Goal: Check status: Check status

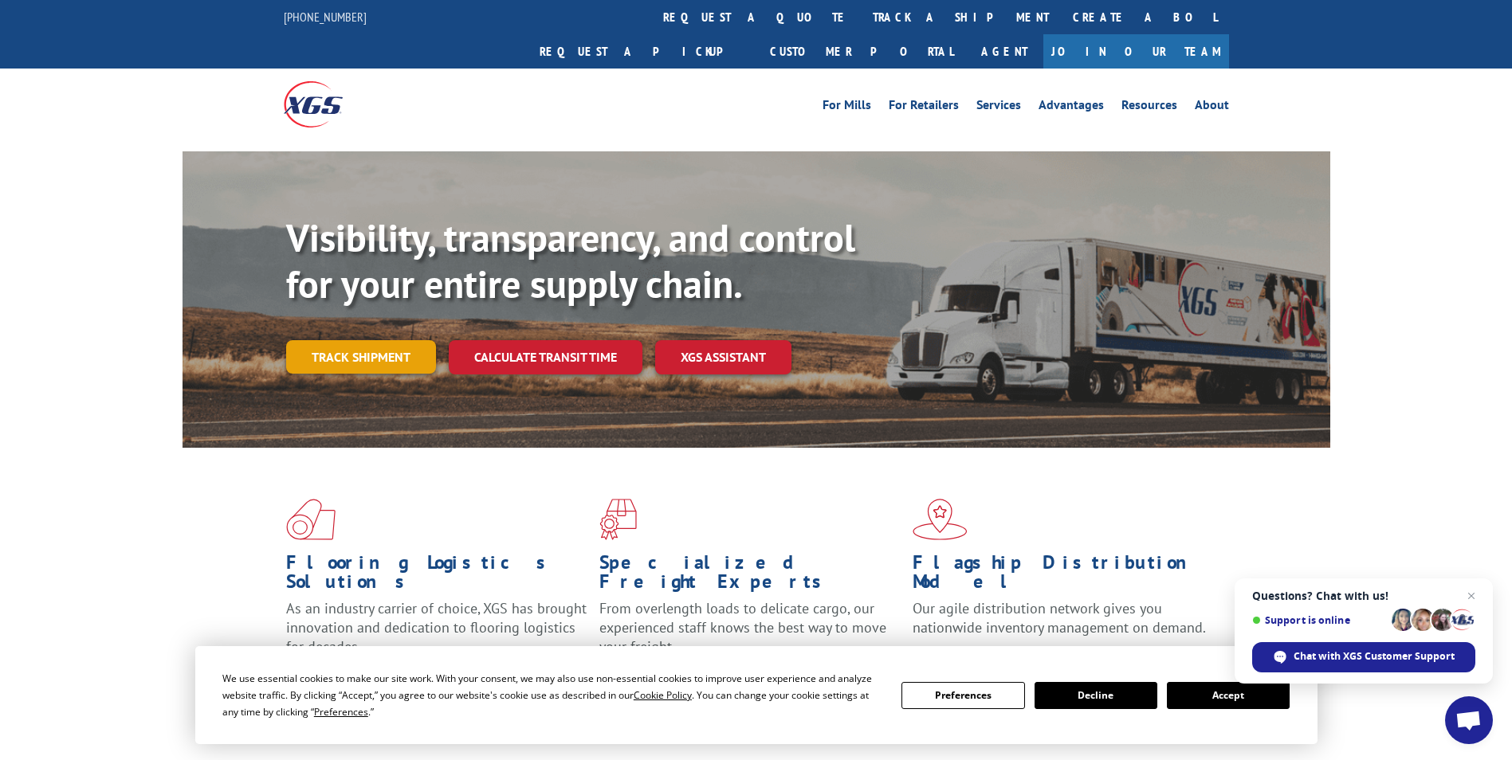
click at [375, 340] on link "Track shipment" at bounding box center [361, 356] width 150 height 33
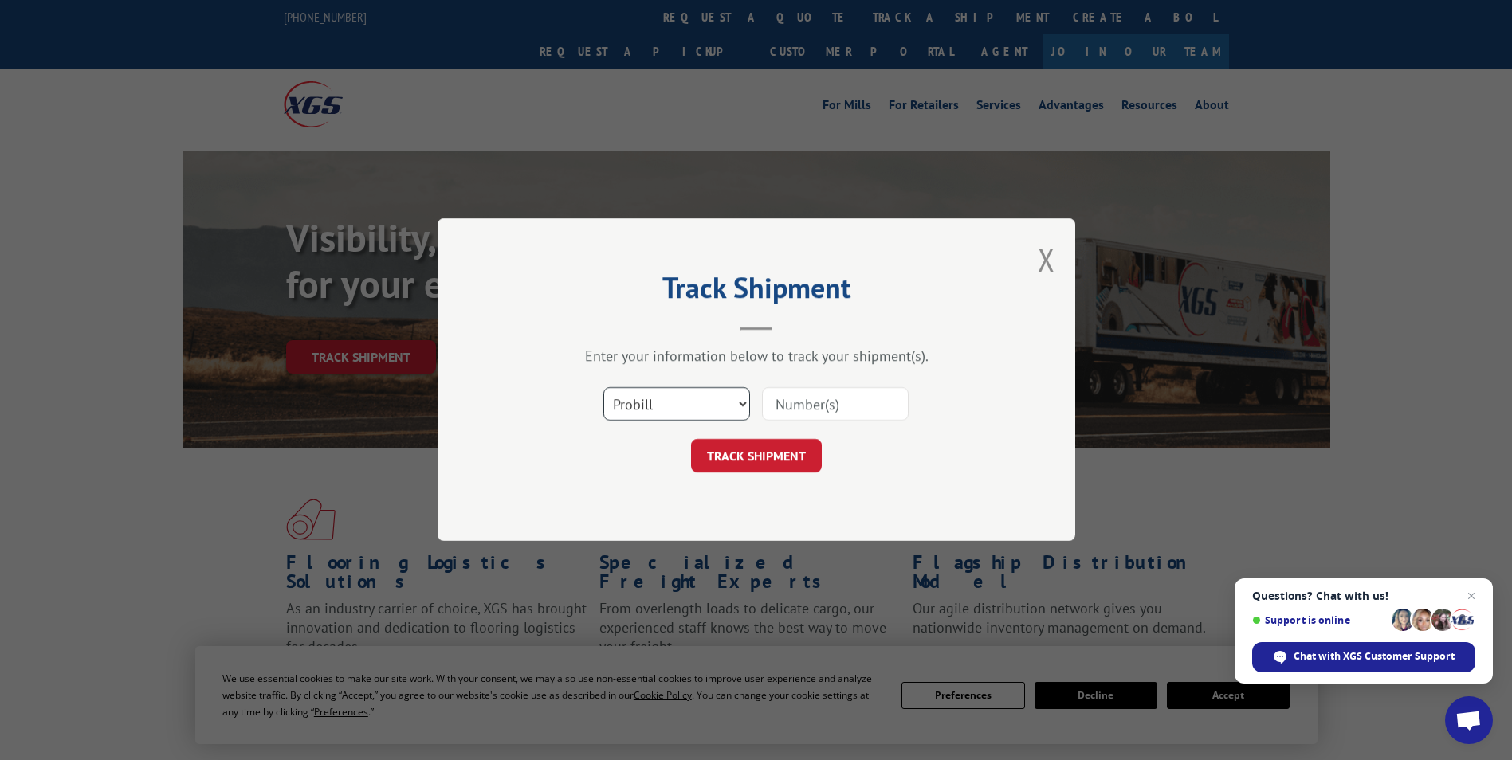
click at [744, 403] on select "Select category... Probill BOL PO" at bounding box center [676, 404] width 147 height 33
click at [603, 388] on select "Select category... Probill BOL PO" at bounding box center [676, 404] width 147 height 33
click at [834, 396] on input at bounding box center [835, 404] width 147 height 33
type input "31652185"
click at [775, 457] on button "TRACK SHIPMENT" at bounding box center [756, 456] width 131 height 33
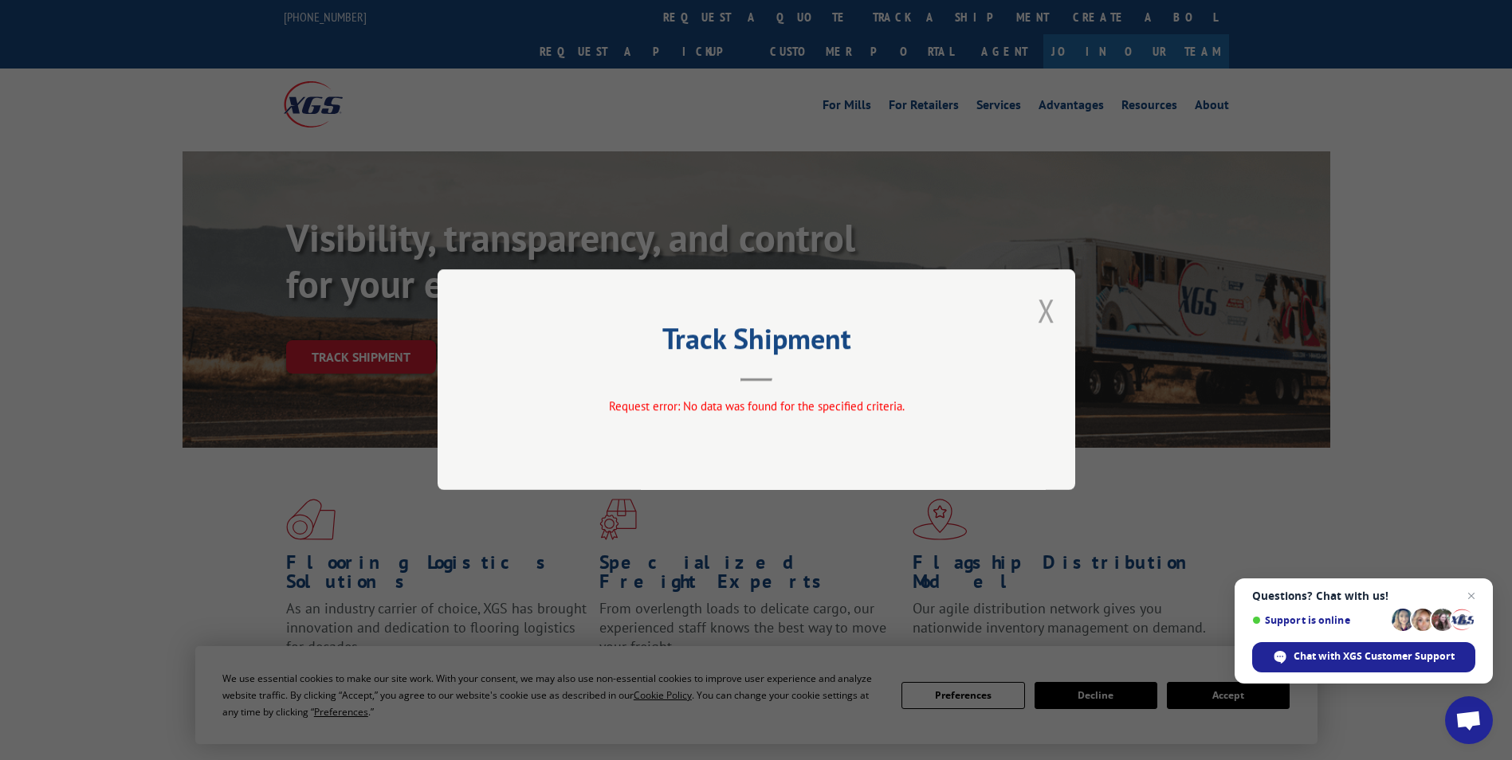
click at [1040, 309] on button "Close modal" at bounding box center [1047, 310] width 18 height 42
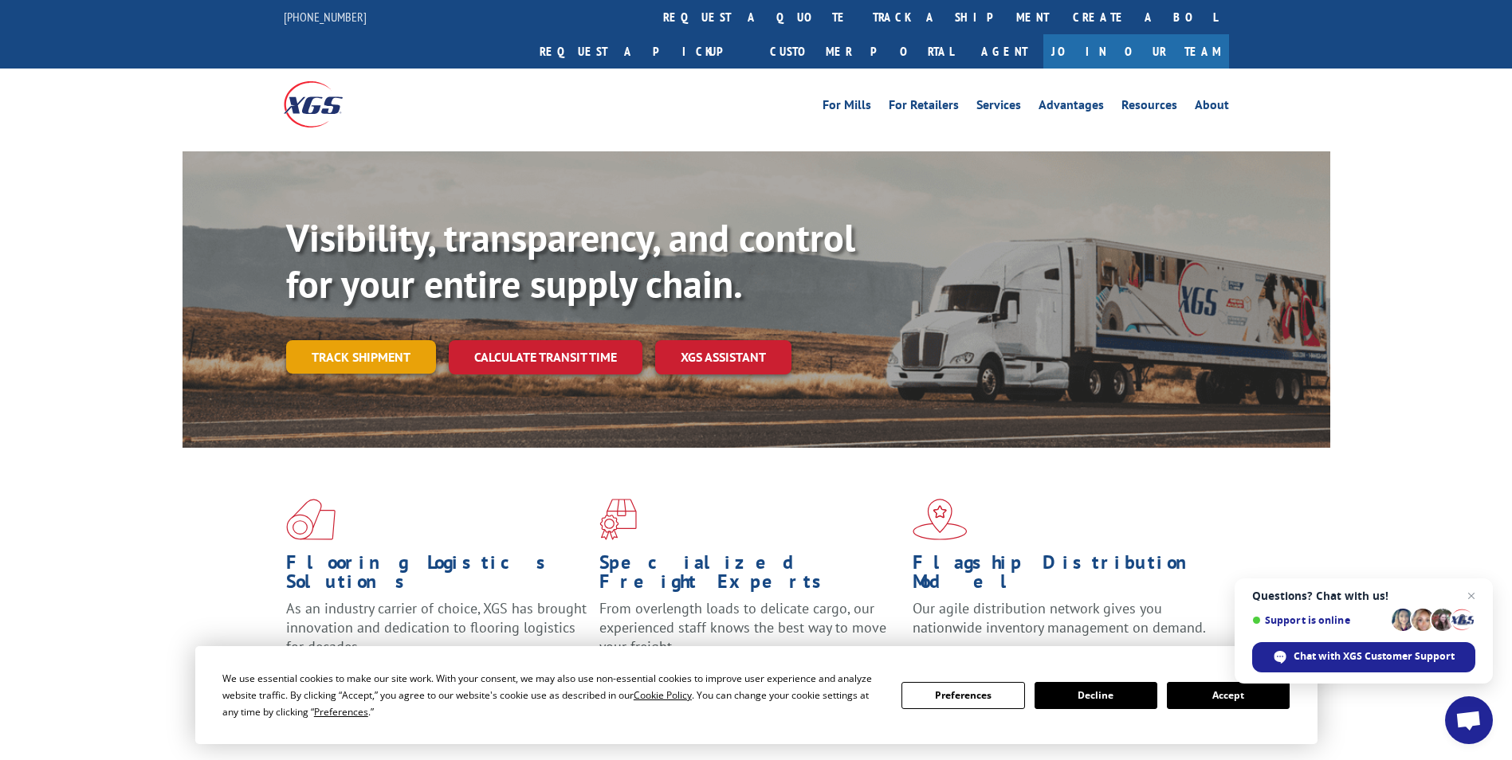
click at [365, 340] on link "Track shipment" at bounding box center [361, 356] width 150 height 33
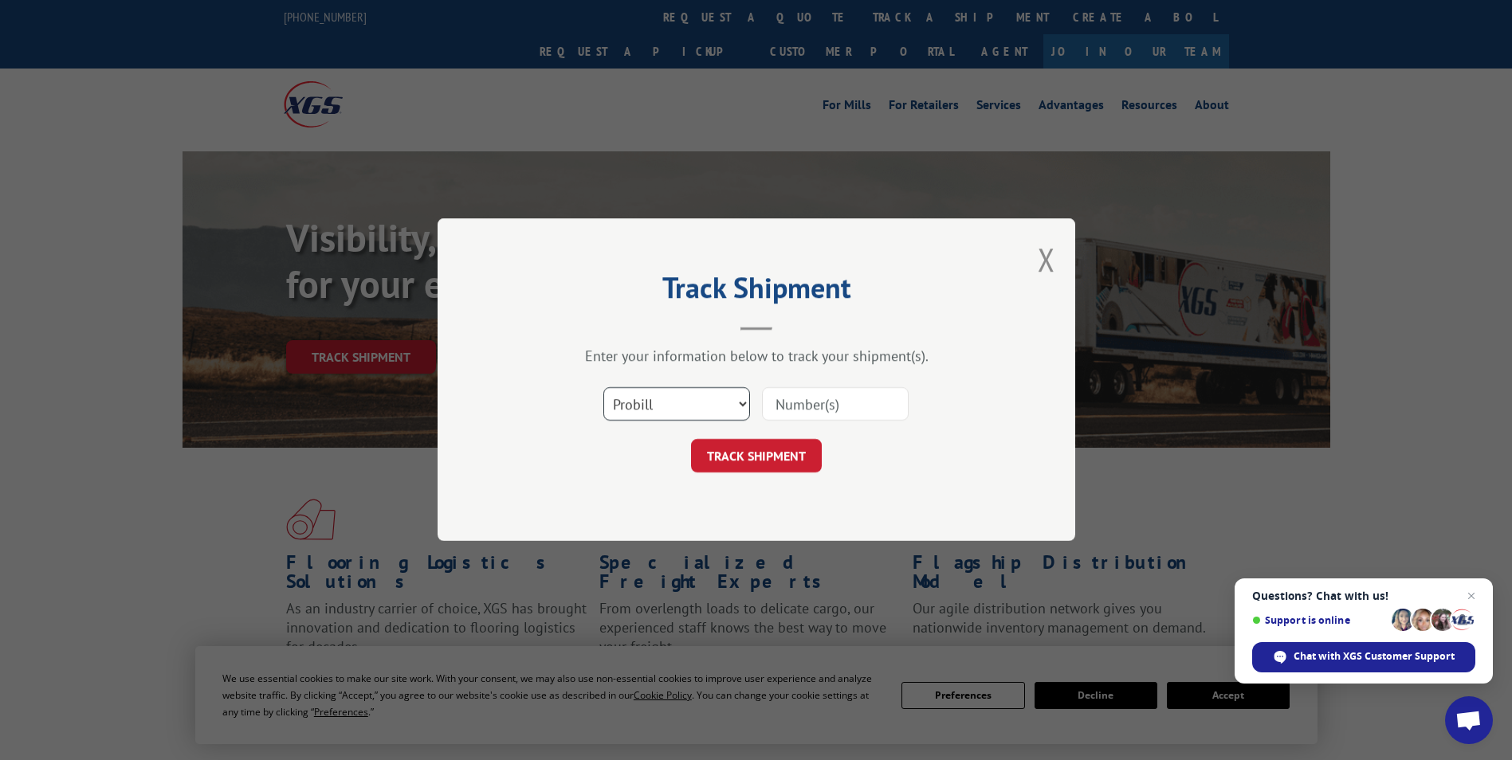
click at [730, 410] on select "Select category... Probill BOL PO" at bounding box center [676, 404] width 147 height 33
select select "bol"
click at [603, 388] on select "Select category... Probill BOL PO" at bounding box center [676, 404] width 147 height 33
click at [815, 402] on input at bounding box center [835, 404] width 147 height 33
type input "31652185"
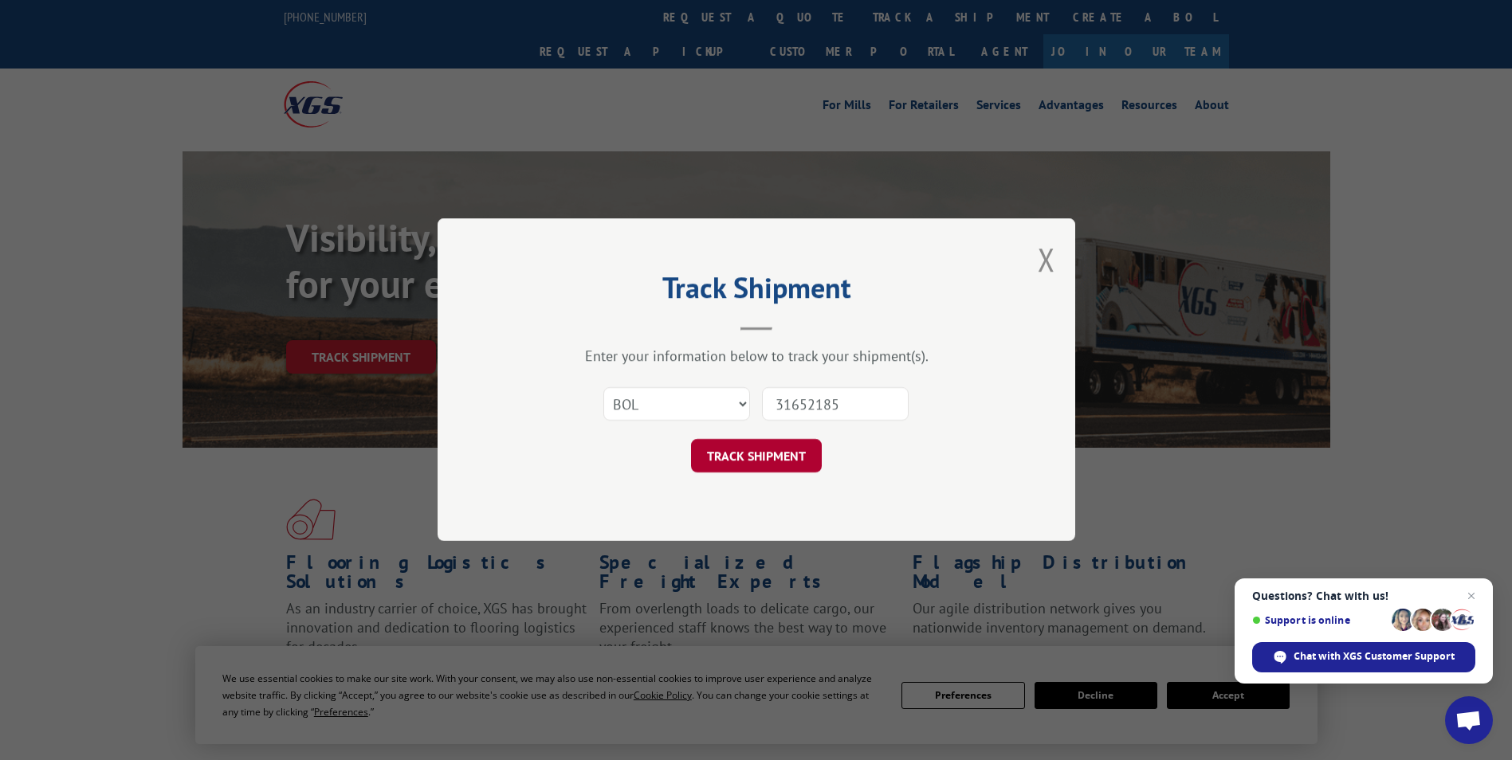
click at [779, 453] on button "TRACK SHIPMENT" at bounding box center [756, 456] width 131 height 33
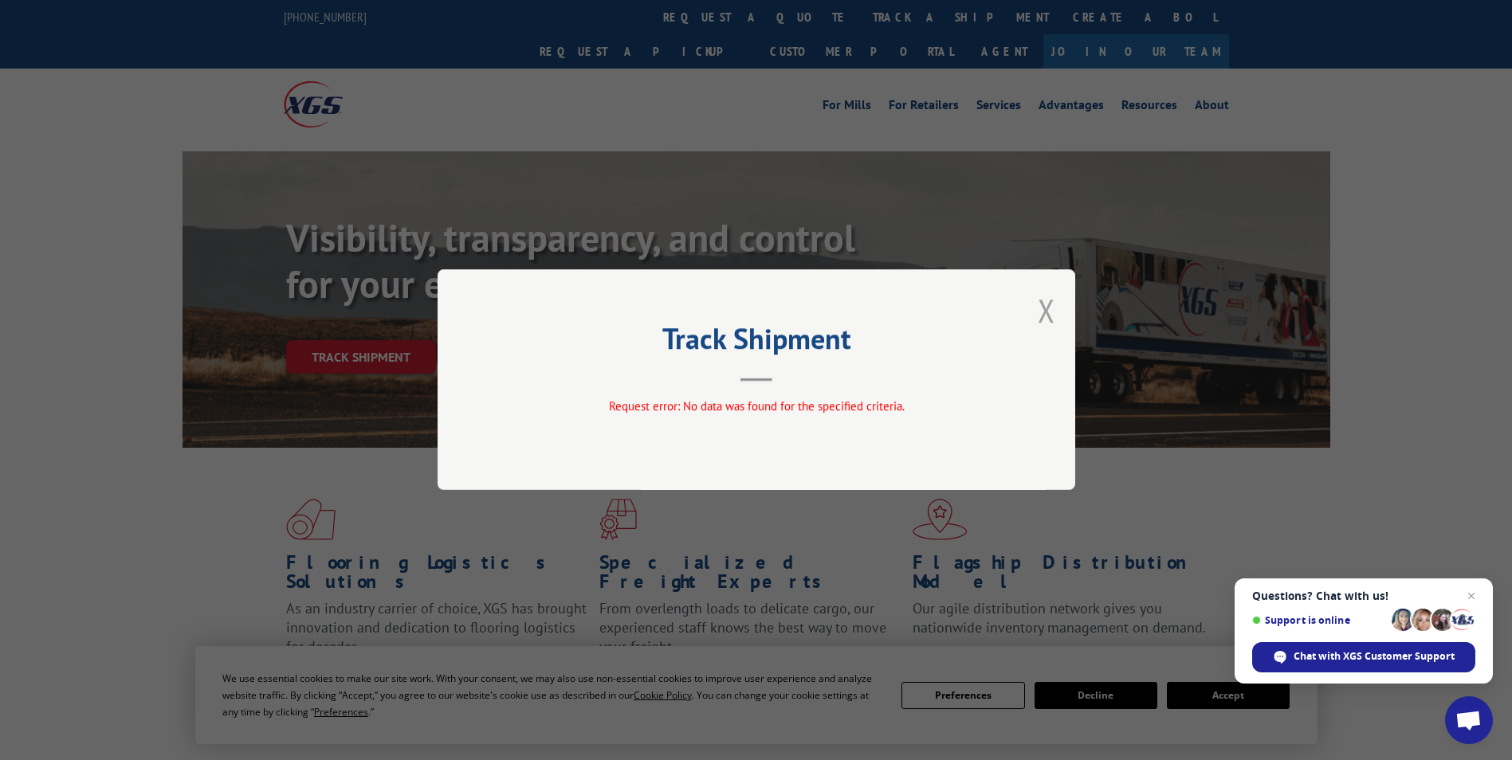
click at [1046, 305] on button "Close modal" at bounding box center [1047, 310] width 18 height 42
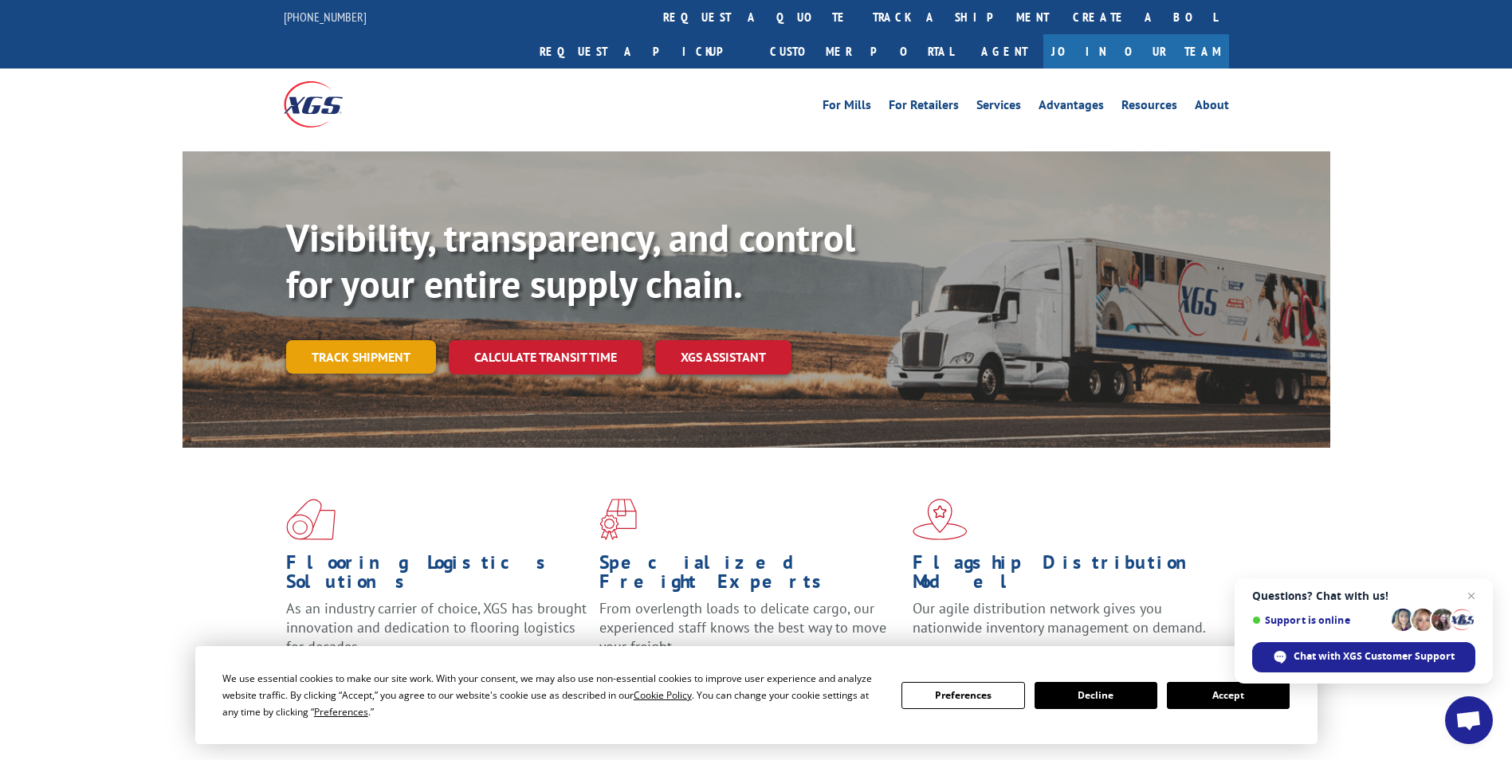
click at [346, 340] on link "Track shipment" at bounding box center [361, 356] width 150 height 33
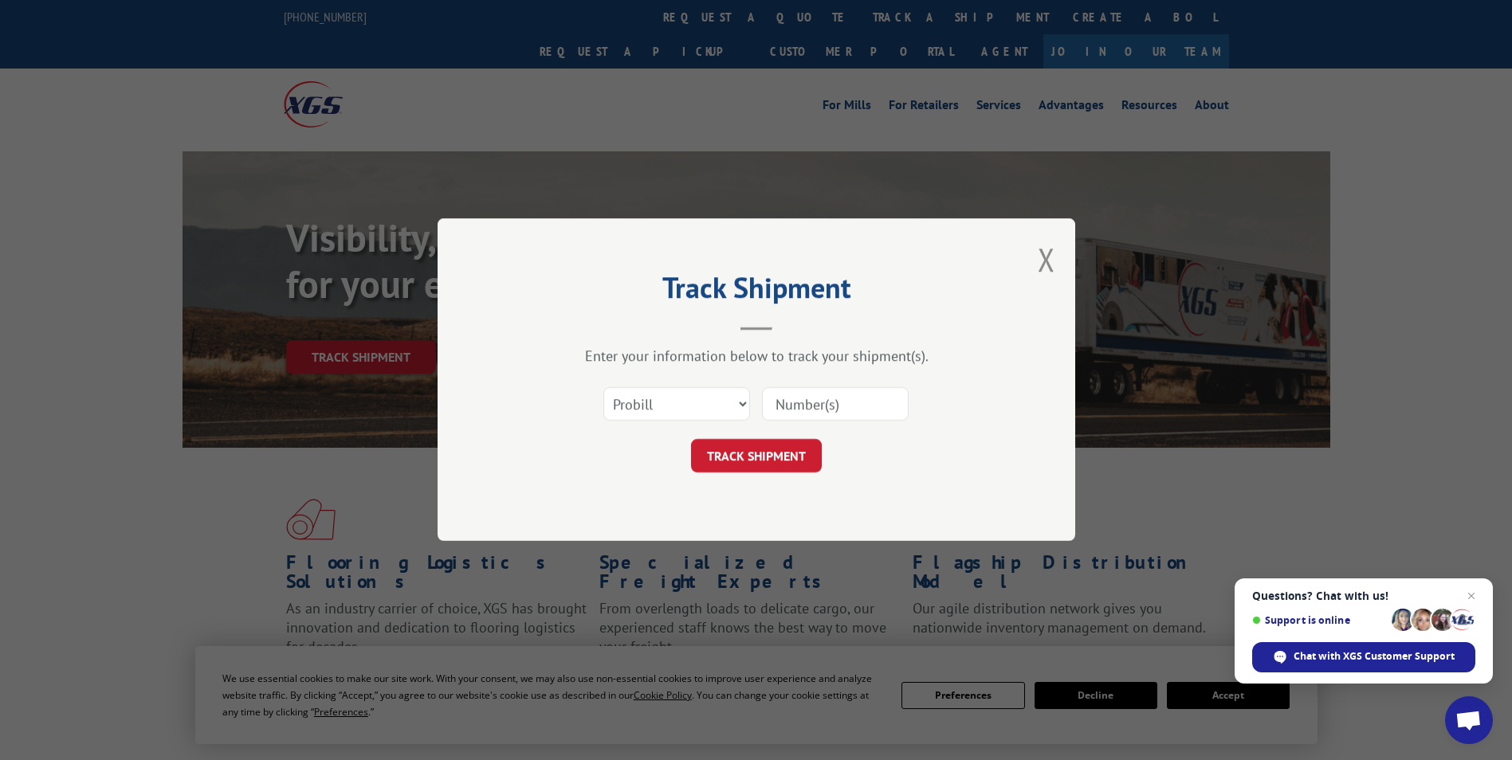
click at [832, 406] on input at bounding box center [835, 404] width 147 height 33
paste input "16945363"
type input "16945363"
click at [771, 455] on button "TRACK SHIPMENT" at bounding box center [756, 456] width 131 height 33
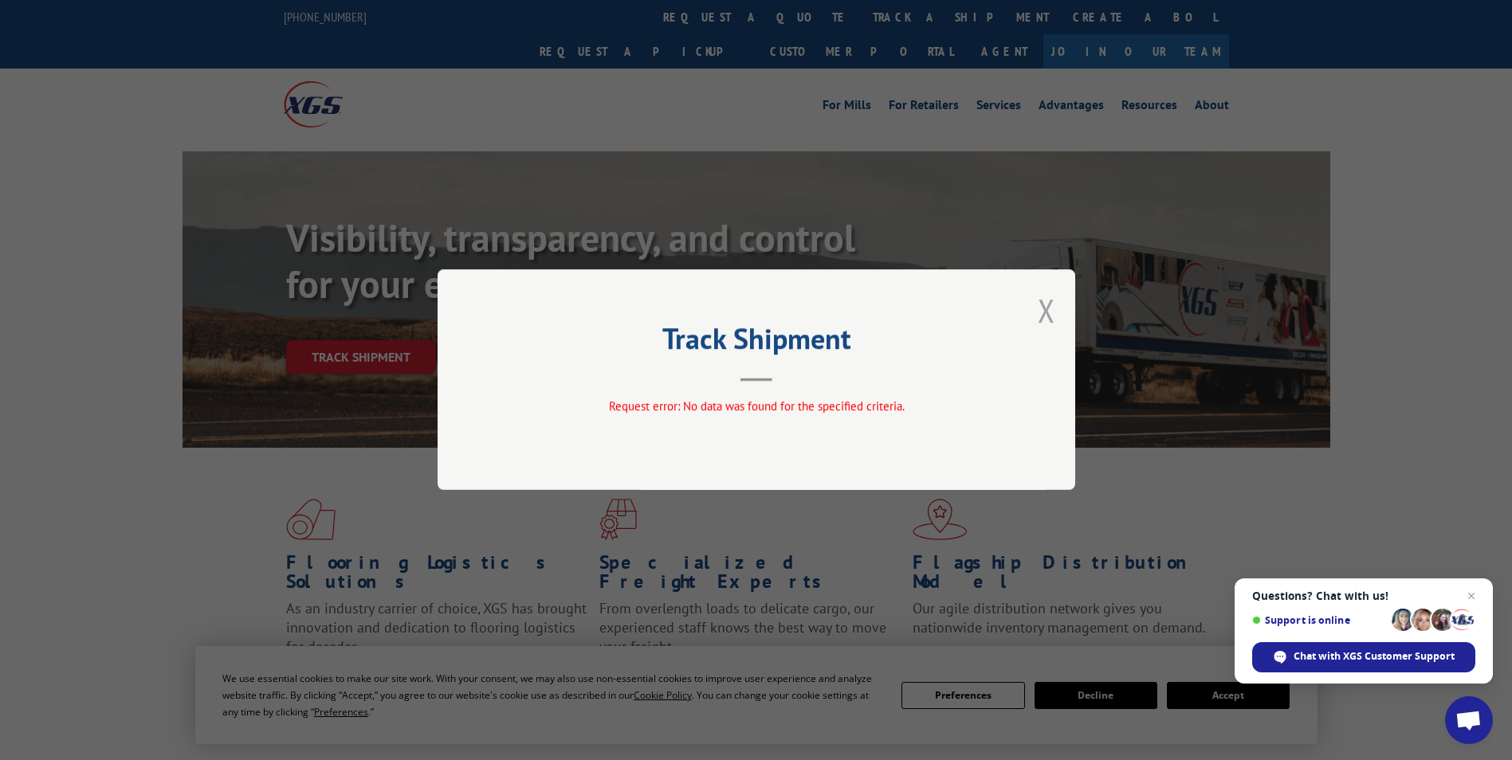
click at [1046, 309] on button "Close modal" at bounding box center [1047, 310] width 18 height 42
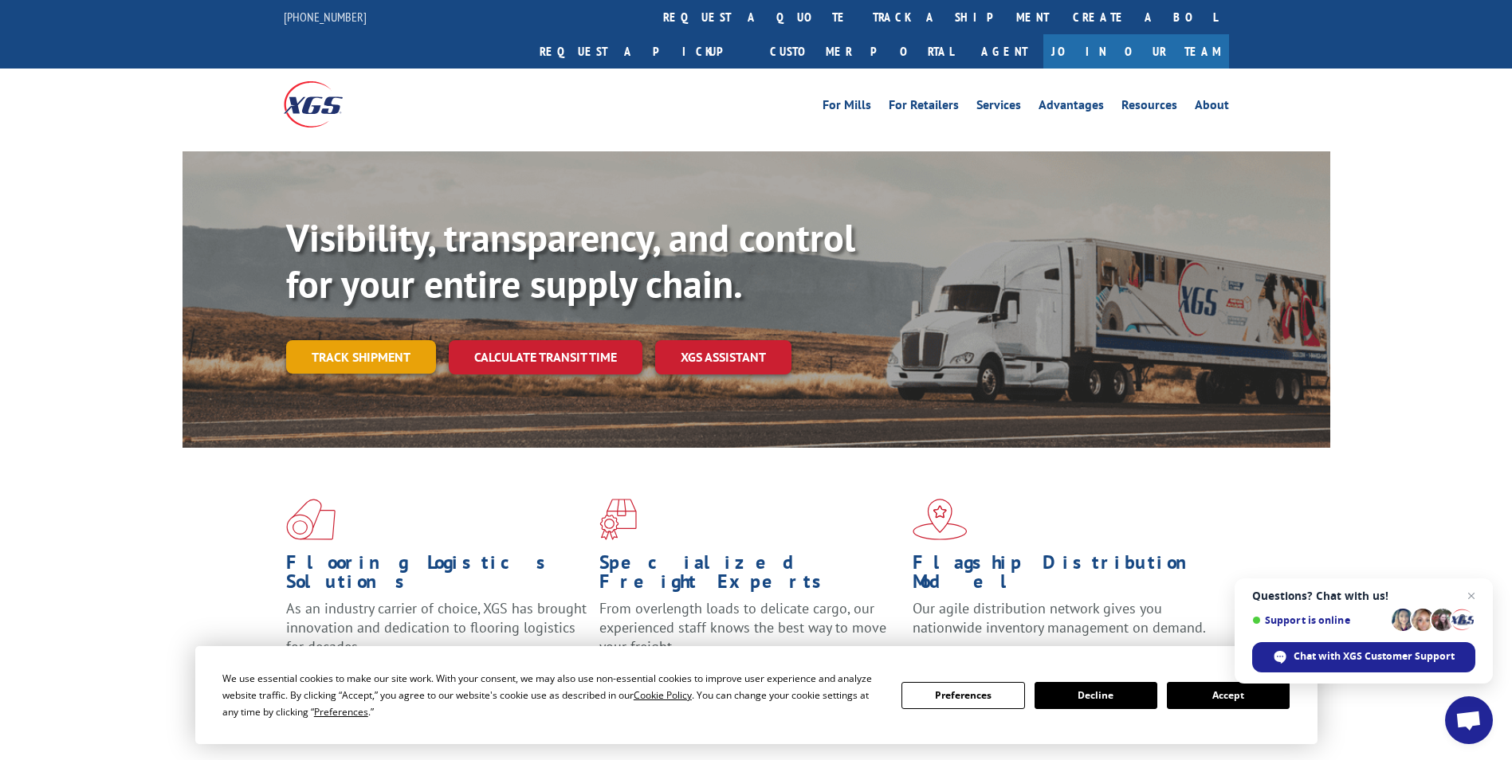
click at [350, 340] on link "Track shipment" at bounding box center [361, 356] width 150 height 33
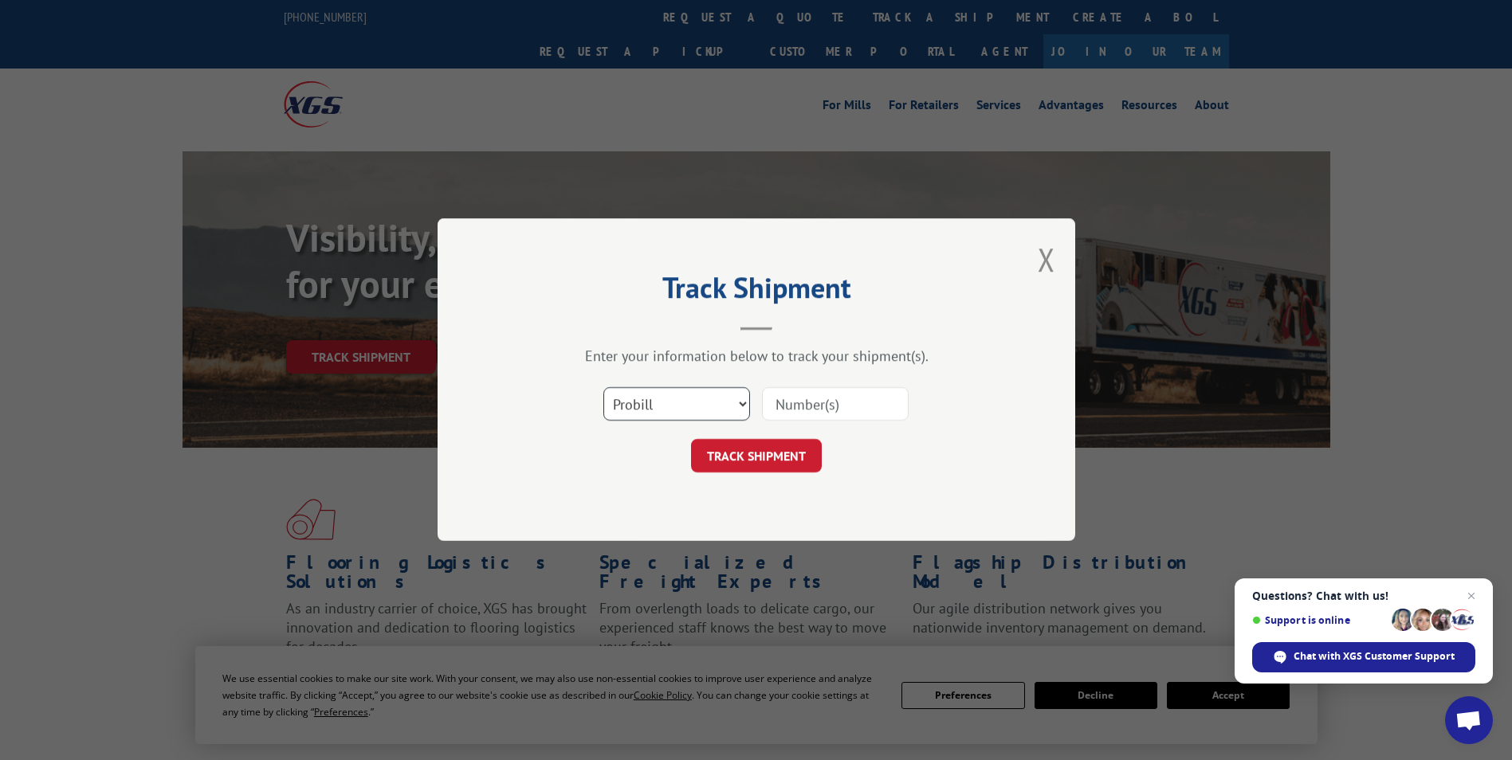
click at [744, 402] on select "Select category... Probill BOL PO" at bounding box center [676, 404] width 147 height 33
select select "bol"
click at [603, 388] on select "Select category... Probill BOL PO" at bounding box center [676, 404] width 147 height 33
click at [810, 404] on input at bounding box center [835, 404] width 147 height 33
type input "16945363"
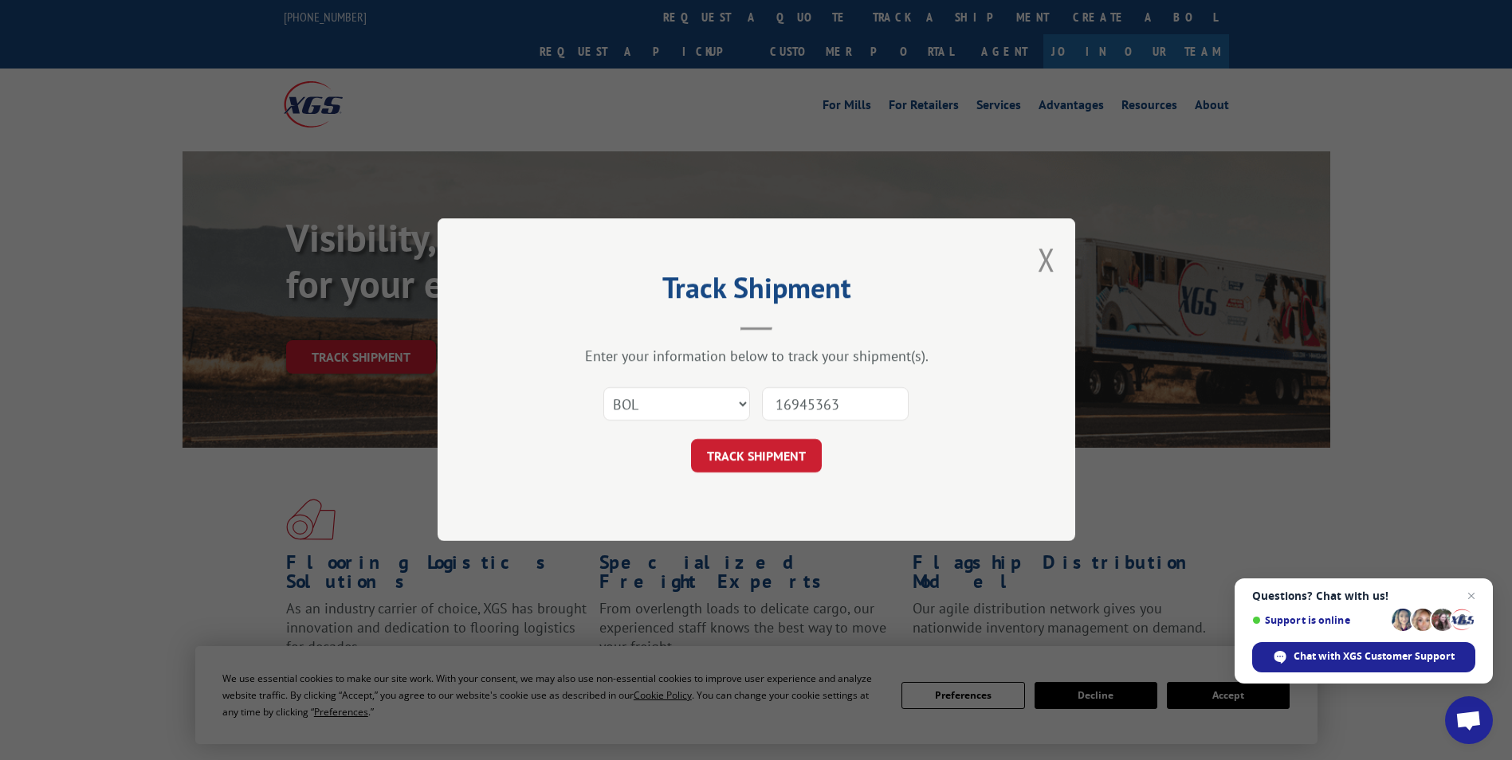
click at [752, 457] on button "TRACK SHIPMENT" at bounding box center [756, 456] width 131 height 33
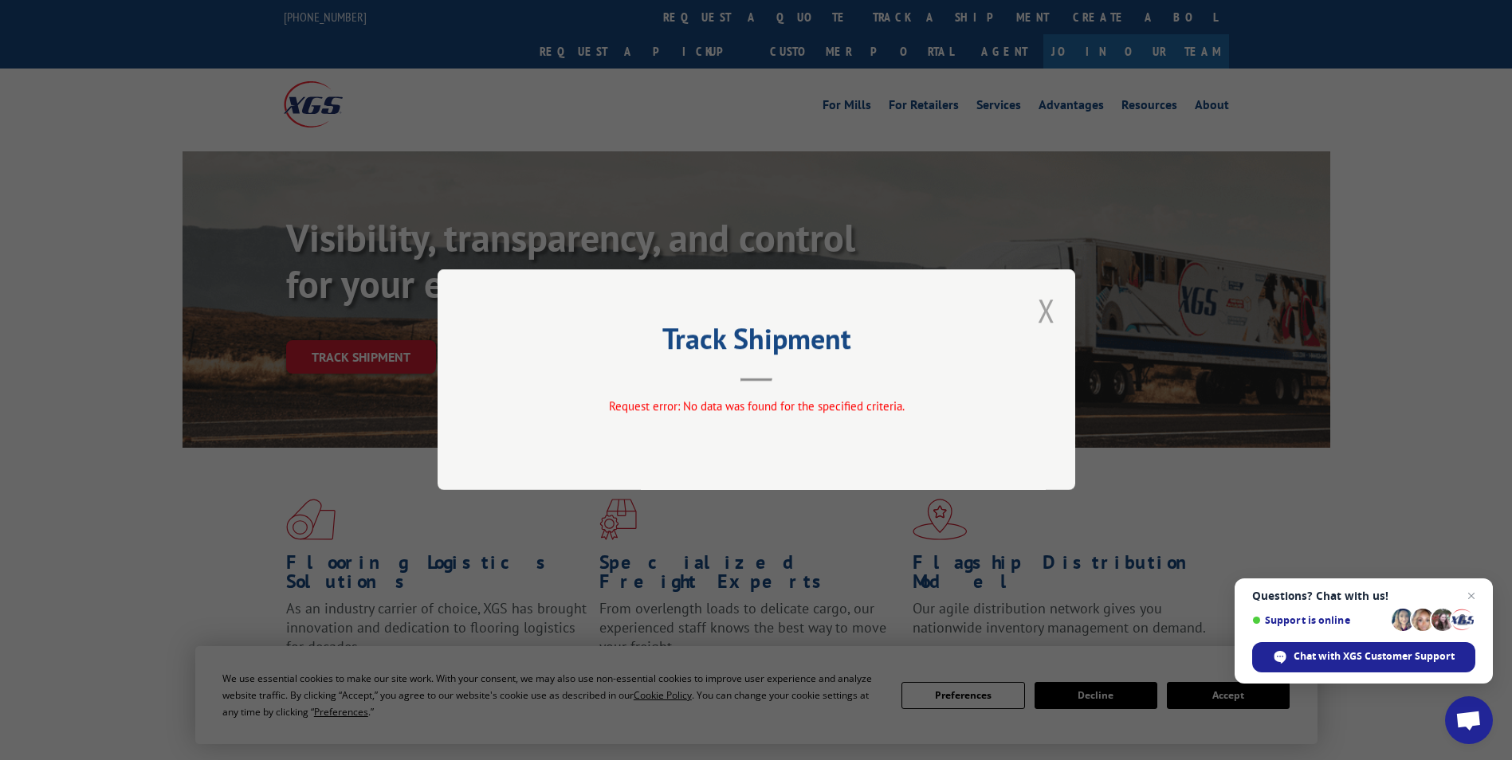
click at [1044, 308] on button "Close modal" at bounding box center [1047, 310] width 18 height 42
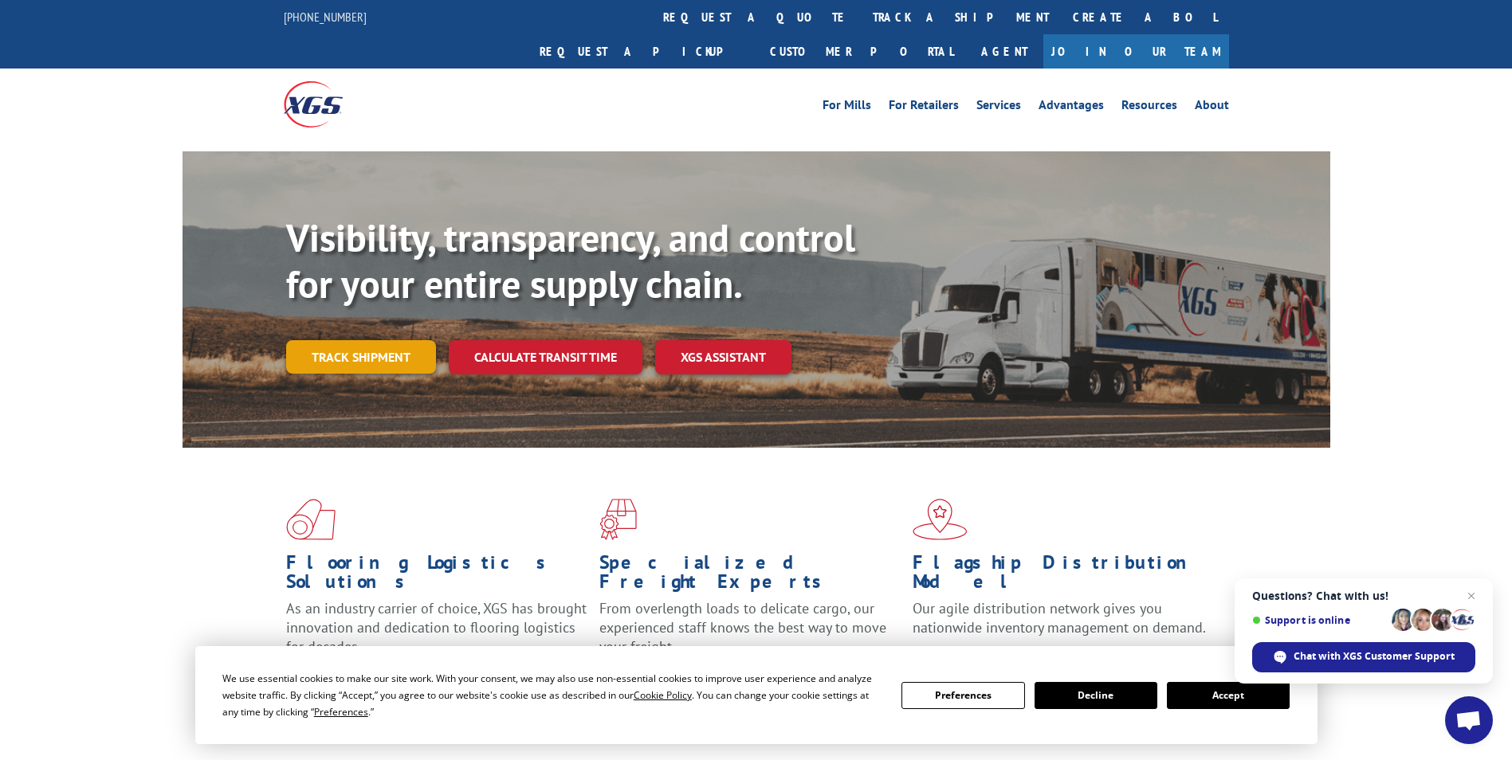
click at [343, 340] on link "Track shipment" at bounding box center [361, 356] width 150 height 33
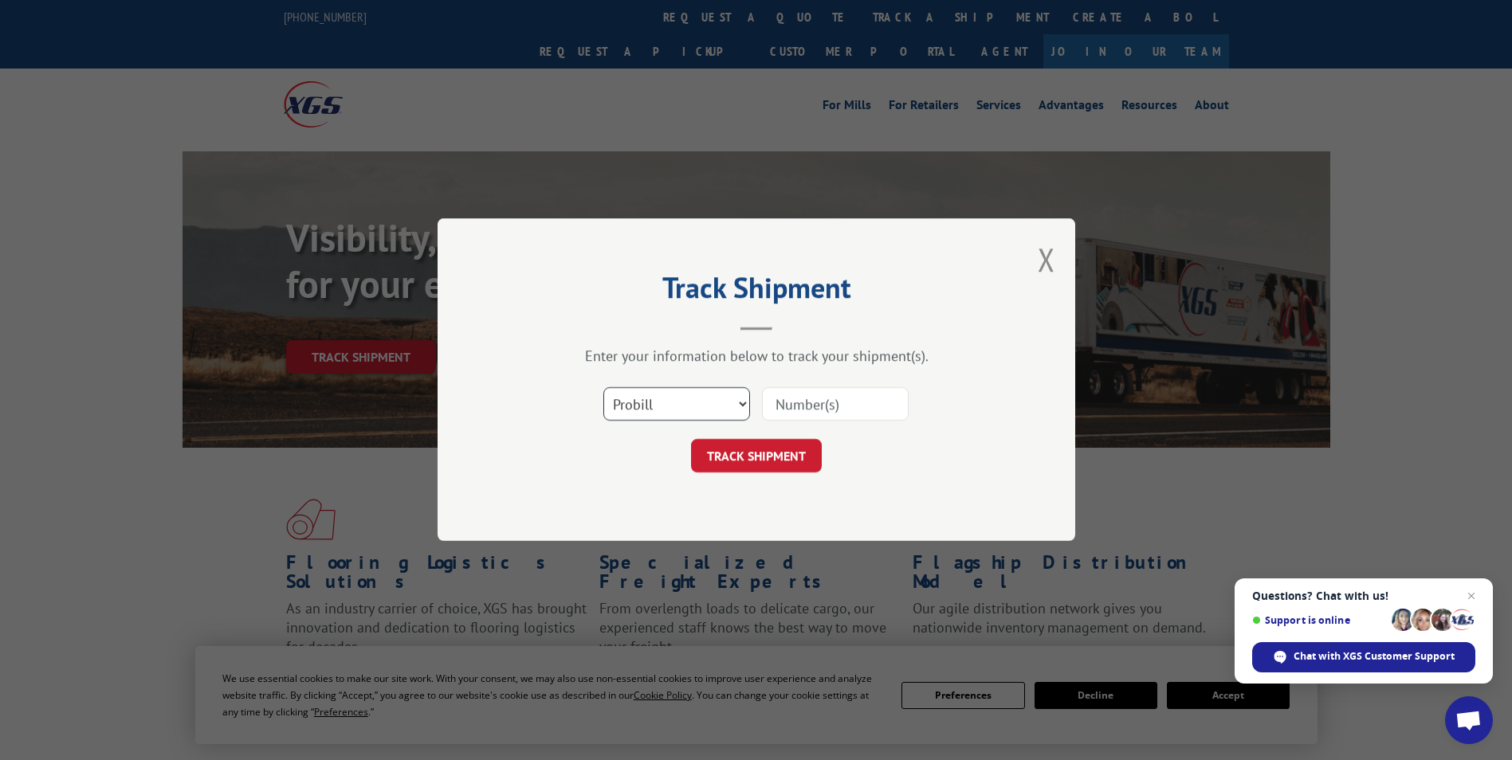
click at [737, 393] on select "Select category... Probill BOL PO" at bounding box center [676, 404] width 147 height 33
select select "po"
click at [603, 388] on select "Select category... Probill BOL PO" at bounding box center [676, 404] width 147 height 33
click at [855, 405] on input at bounding box center [835, 404] width 147 height 33
type input "16945363"
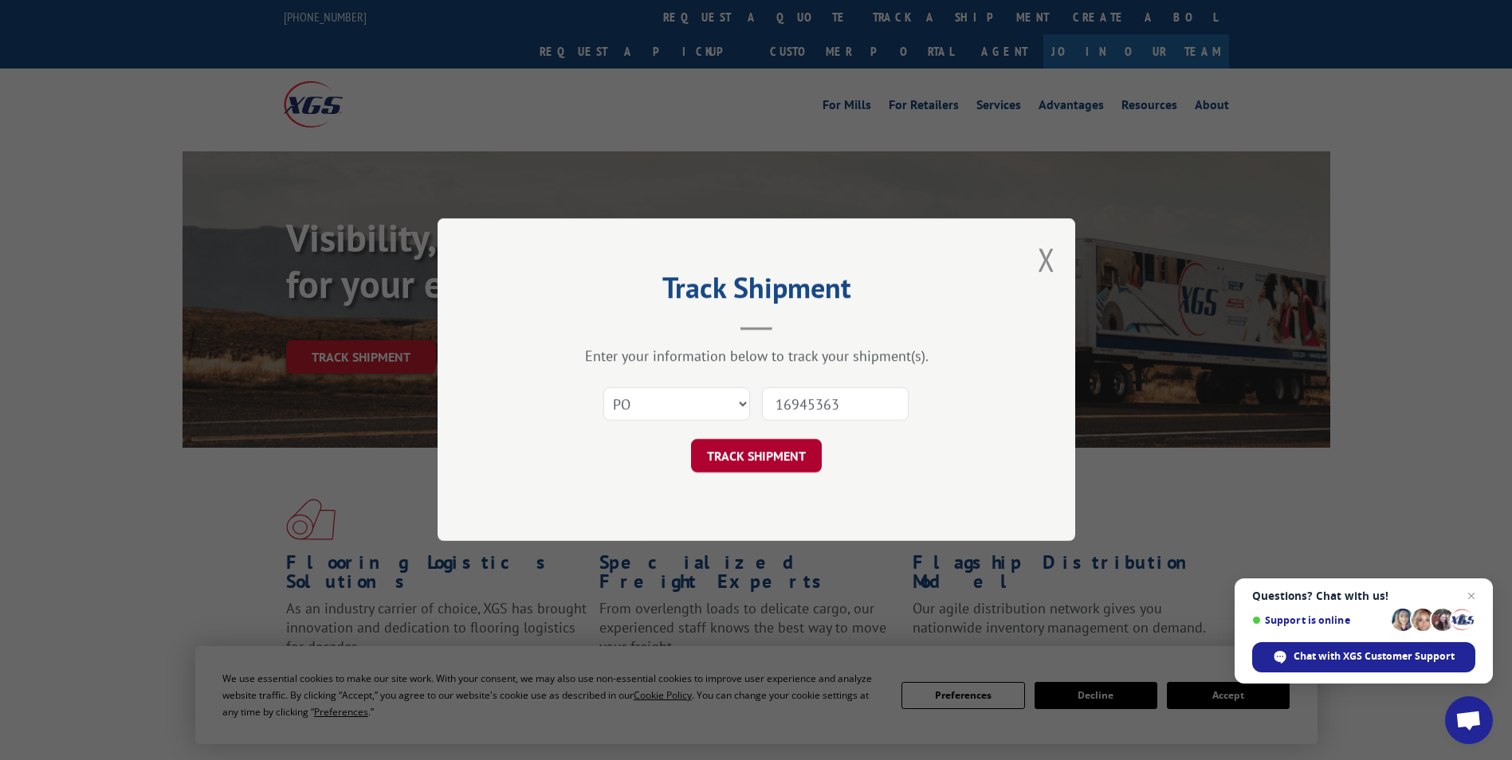
click at [775, 460] on button "TRACK SHIPMENT" at bounding box center [756, 456] width 131 height 33
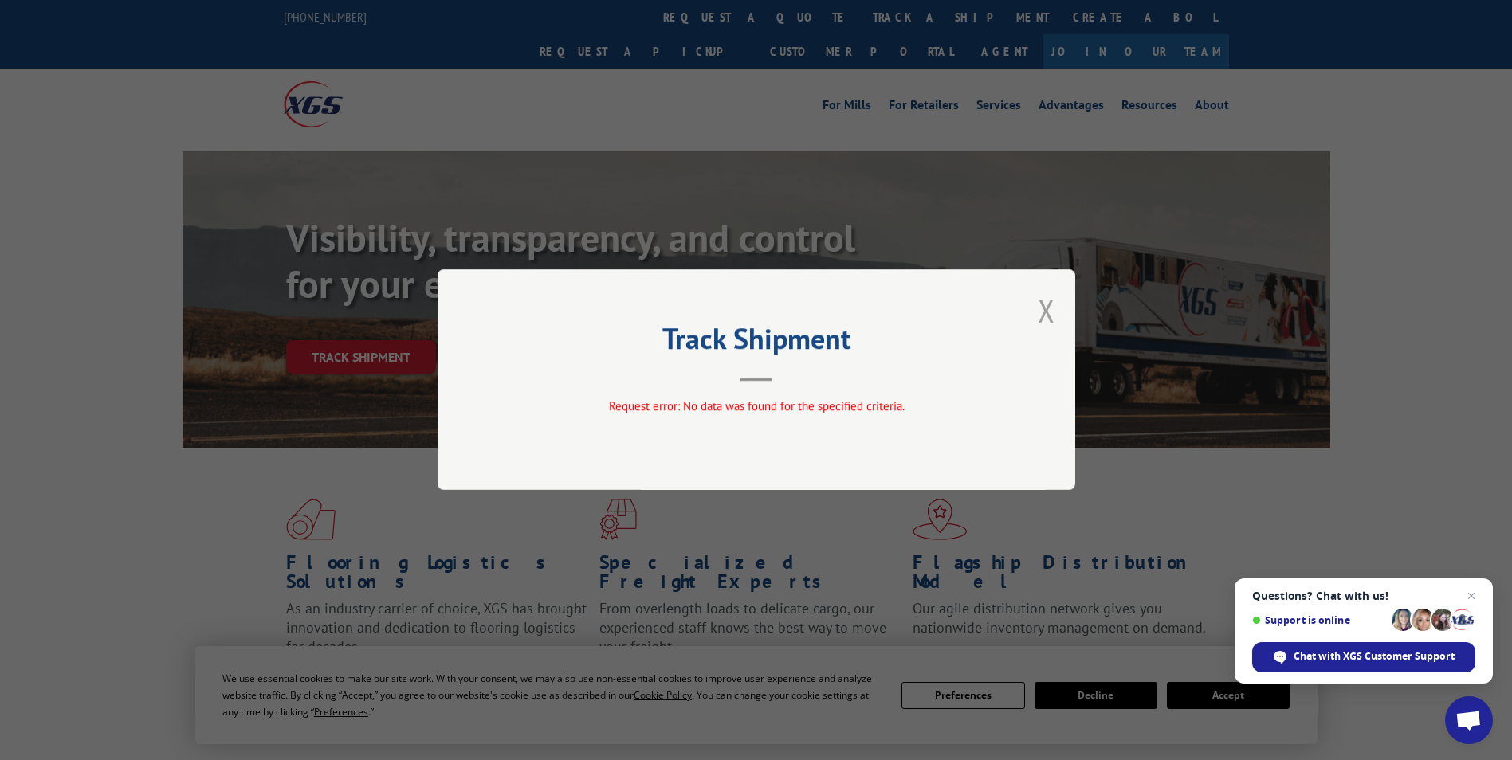
click at [1046, 305] on button "Close modal" at bounding box center [1047, 310] width 18 height 42
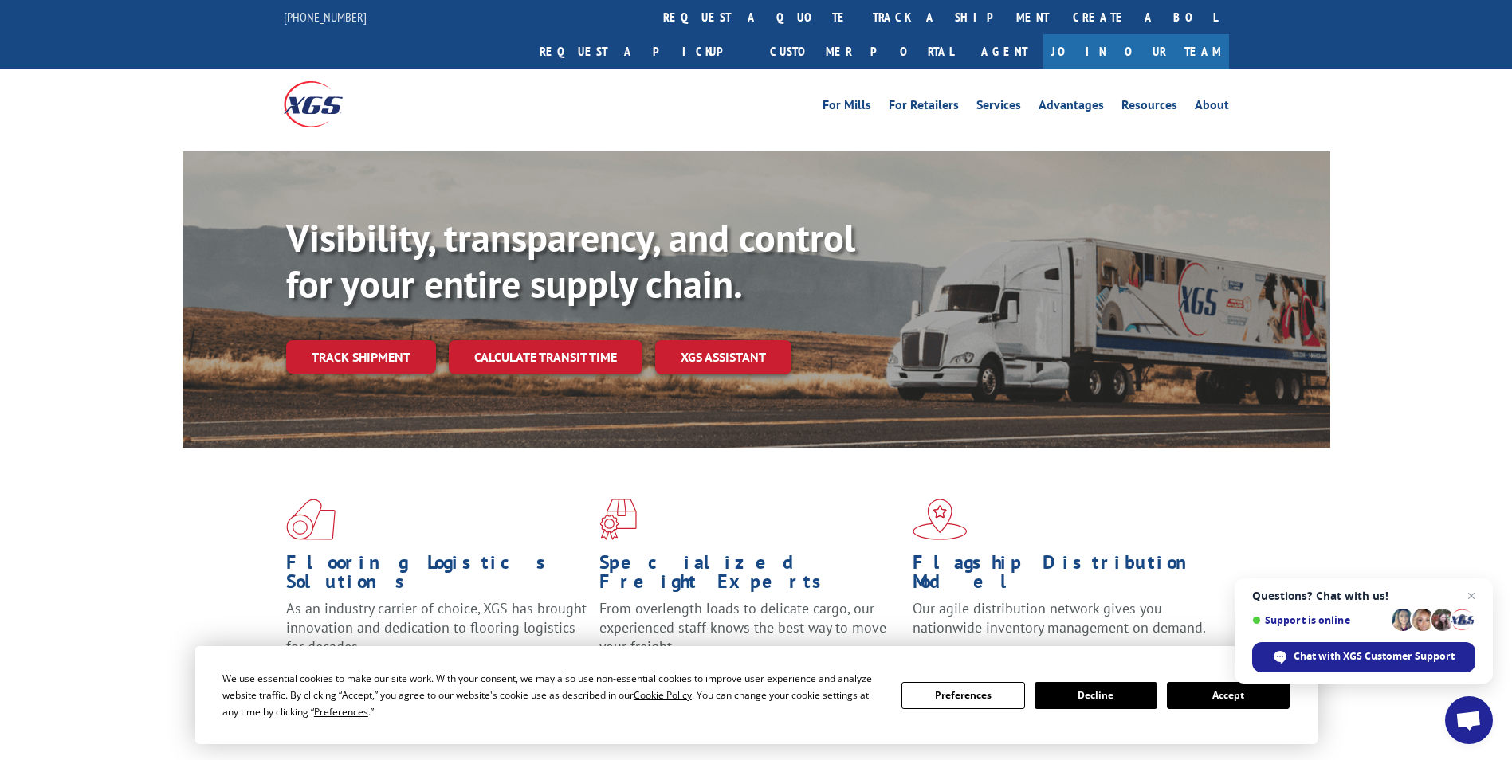
click at [1100, 698] on button "Decline" at bounding box center [1095, 695] width 123 height 27
